Goal: Find specific page/section: Find specific page/section

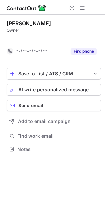
scroll to position [134, 105]
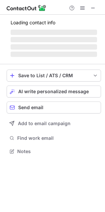
scroll to position [3, 3]
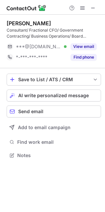
scroll to position [151, 105]
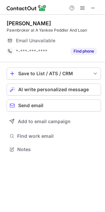
scroll to position [147, 105]
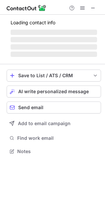
scroll to position [151, 105]
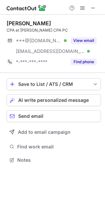
scroll to position [155, 105]
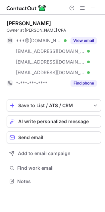
scroll to position [176, 105]
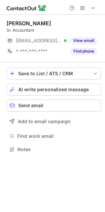
scroll to position [3, 3]
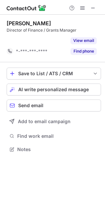
scroll to position [134, 105]
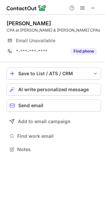
scroll to position [3, 3]
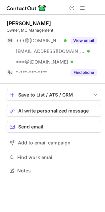
scroll to position [166, 105]
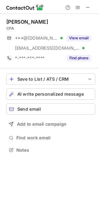
scroll to position [3, 3]
